Goal: Information Seeking & Learning: Learn about a topic

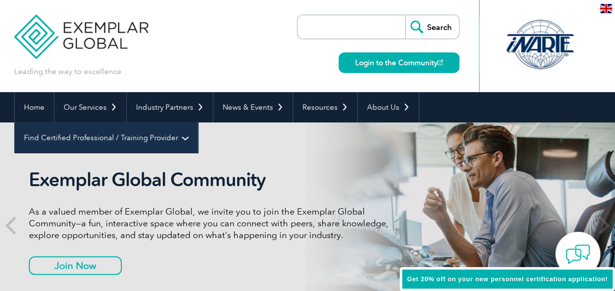
click at [198, 122] on link "Find Certified Professional / Training Provider" at bounding box center [106, 137] width 183 height 30
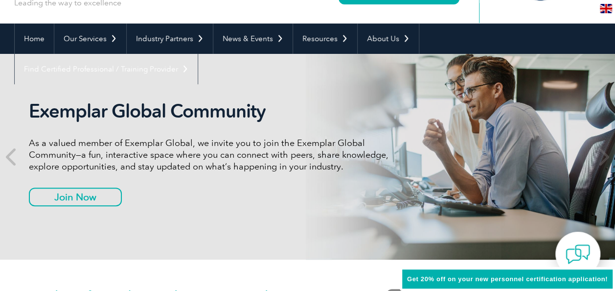
scroll to position [65, 0]
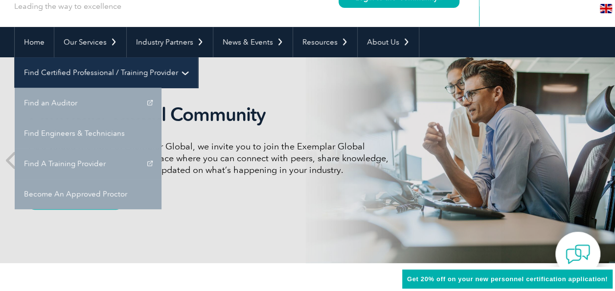
click at [198, 57] on link "Find Certified Professional / Training Provider" at bounding box center [106, 72] width 183 height 30
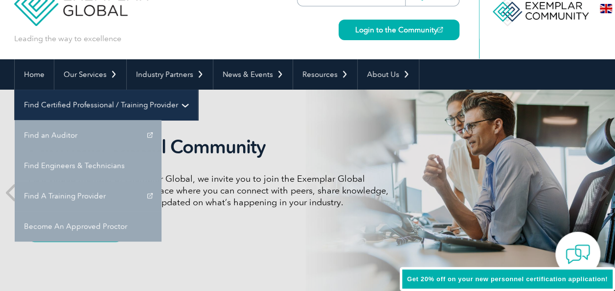
scroll to position [0, 0]
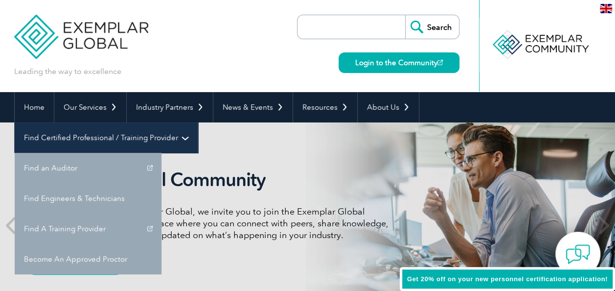
click at [198, 122] on link "Find Certified Professional / Training Provider" at bounding box center [106, 137] width 183 height 30
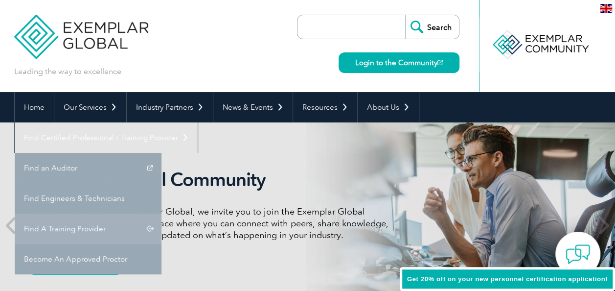
click at [162, 213] on link "Find A Training Provider" at bounding box center [88, 228] width 147 height 30
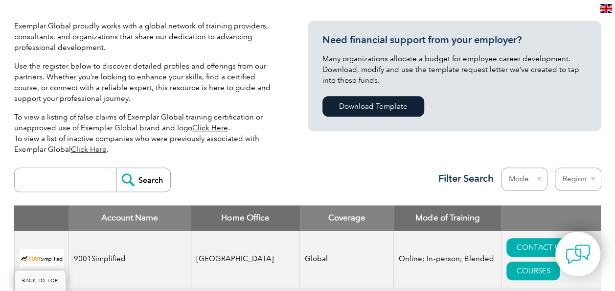
scroll to position [239, 0]
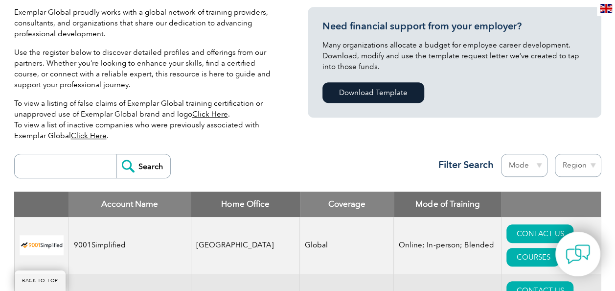
drag, startPoint x: 620, startPoint y: 17, endPoint x: 621, endPoint y: 23, distance: 6.0
click at [80, 164] on input "search" at bounding box center [68, 165] width 97 height 23
type input "KGS"
click at [135, 164] on input "Search" at bounding box center [143, 165] width 54 height 23
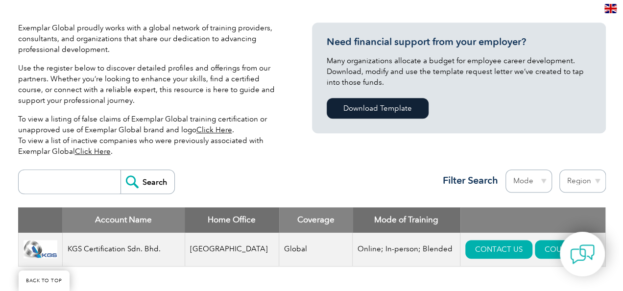
scroll to position [234, 0]
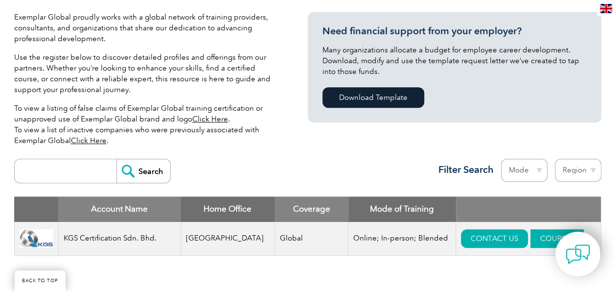
click at [534, 236] on link "COURSES" at bounding box center [557, 238] width 53 height 19
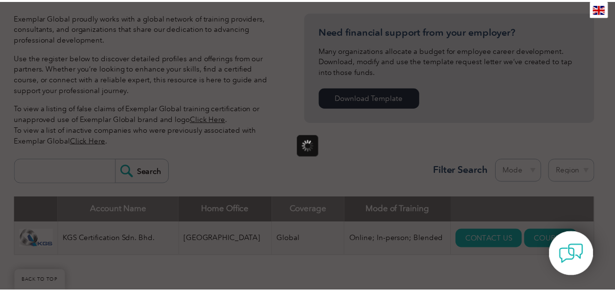
scroll to position [0, 0]
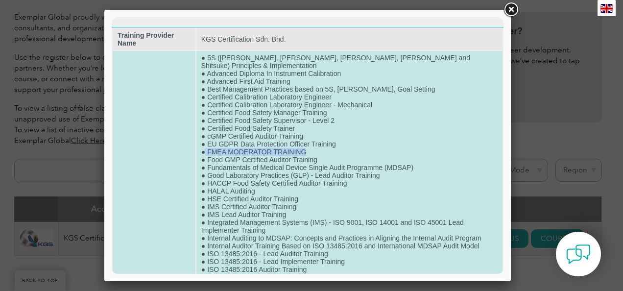
drag, startPoint x: 310, startPoint y: 134, endPoint x: 210, endPoint y: 136, distance: 100.4
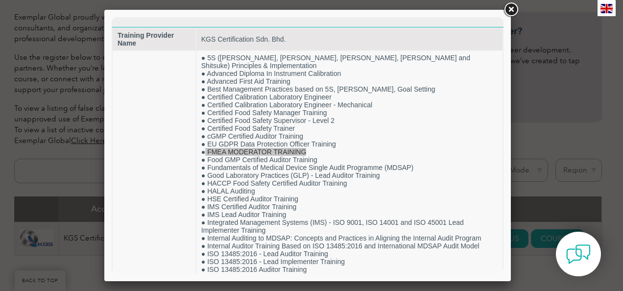
click at [507, 10] on link at bounding box center [511, 10] width 18 height 18
